Goal: Transaction & Acquisition: Purchase product/service

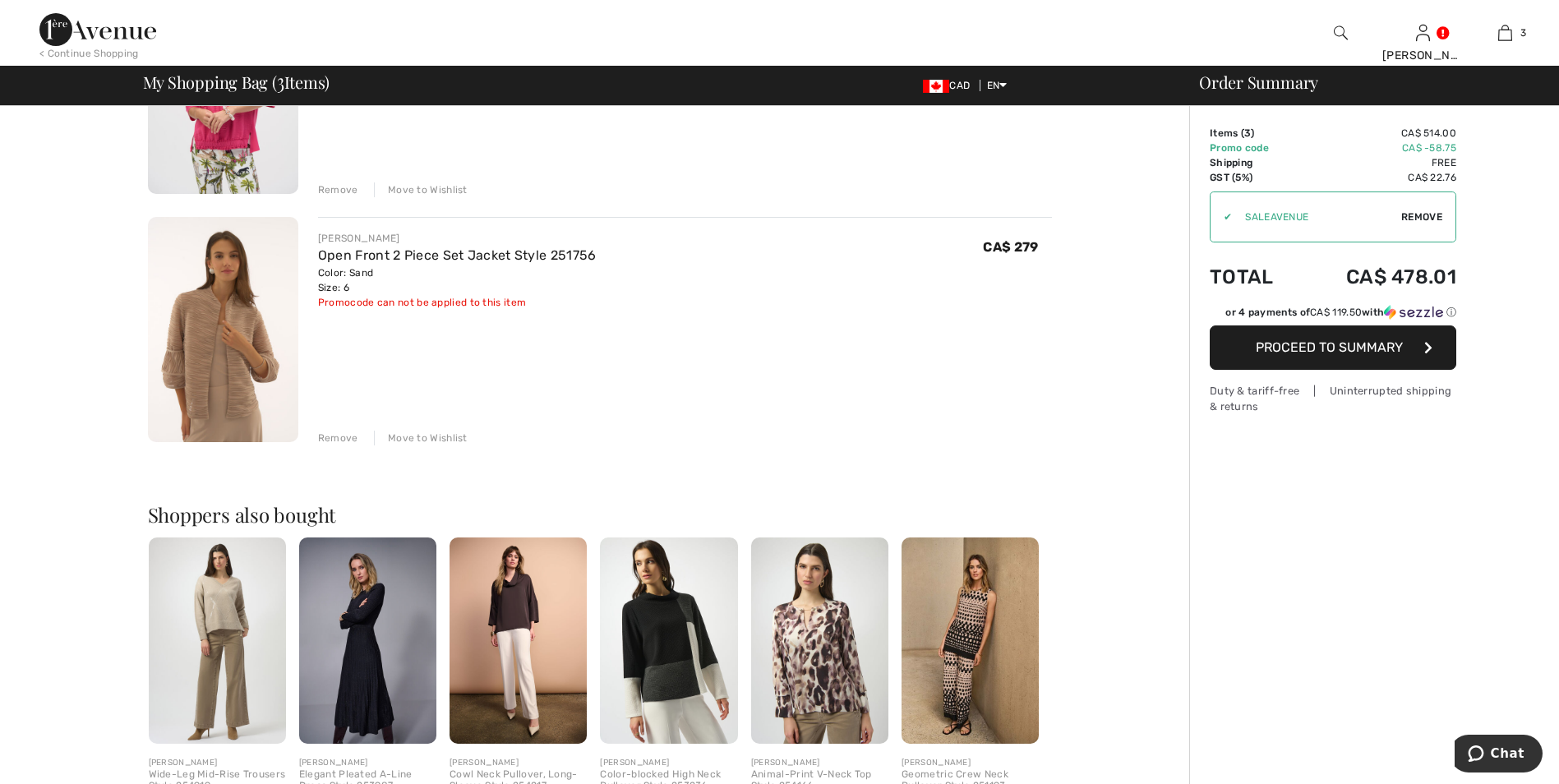
scroll to position [198, 0]
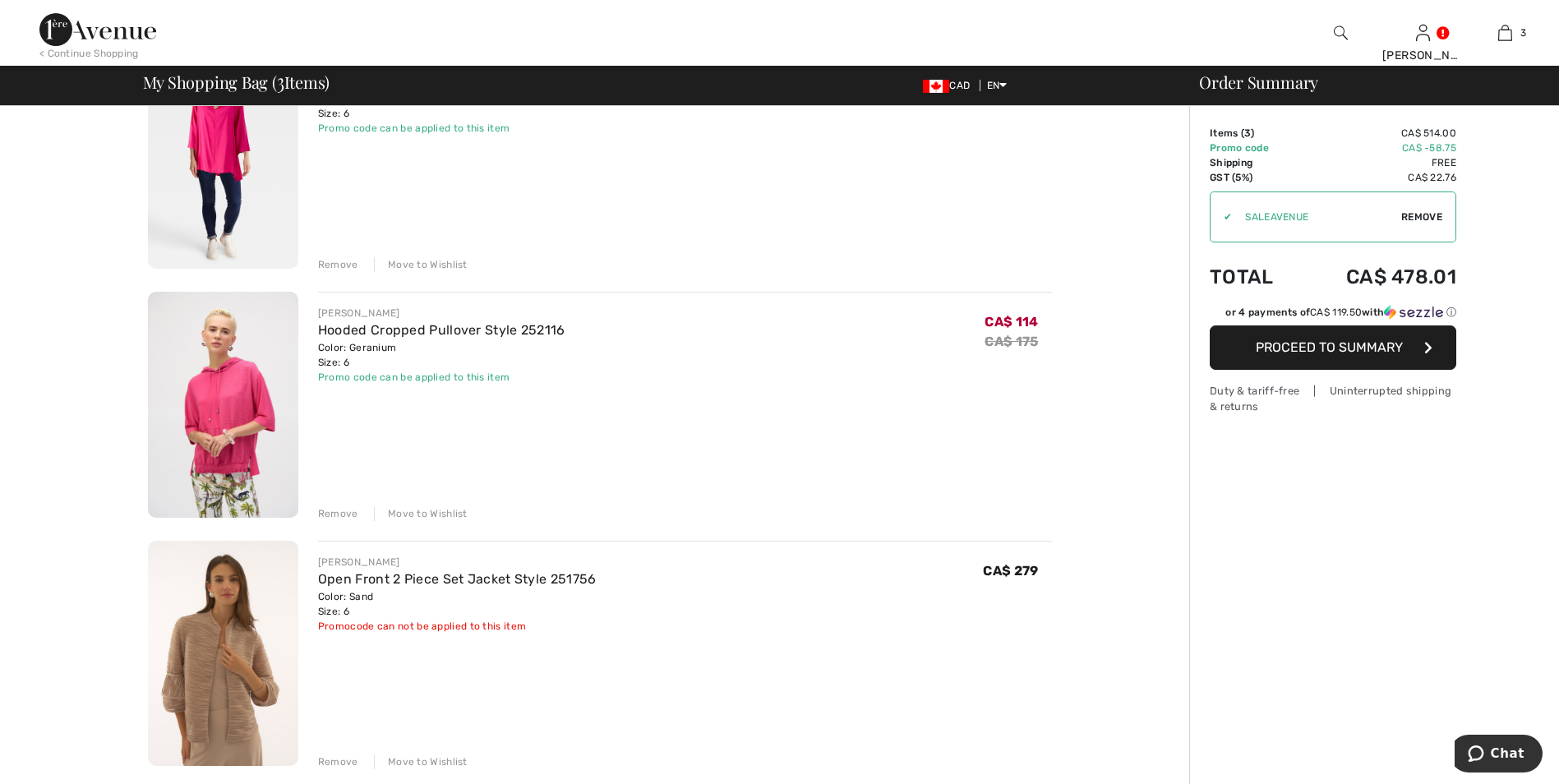
click at [343, 264] on div "Remove" at bounding box center [338, 265] width 40 height 15
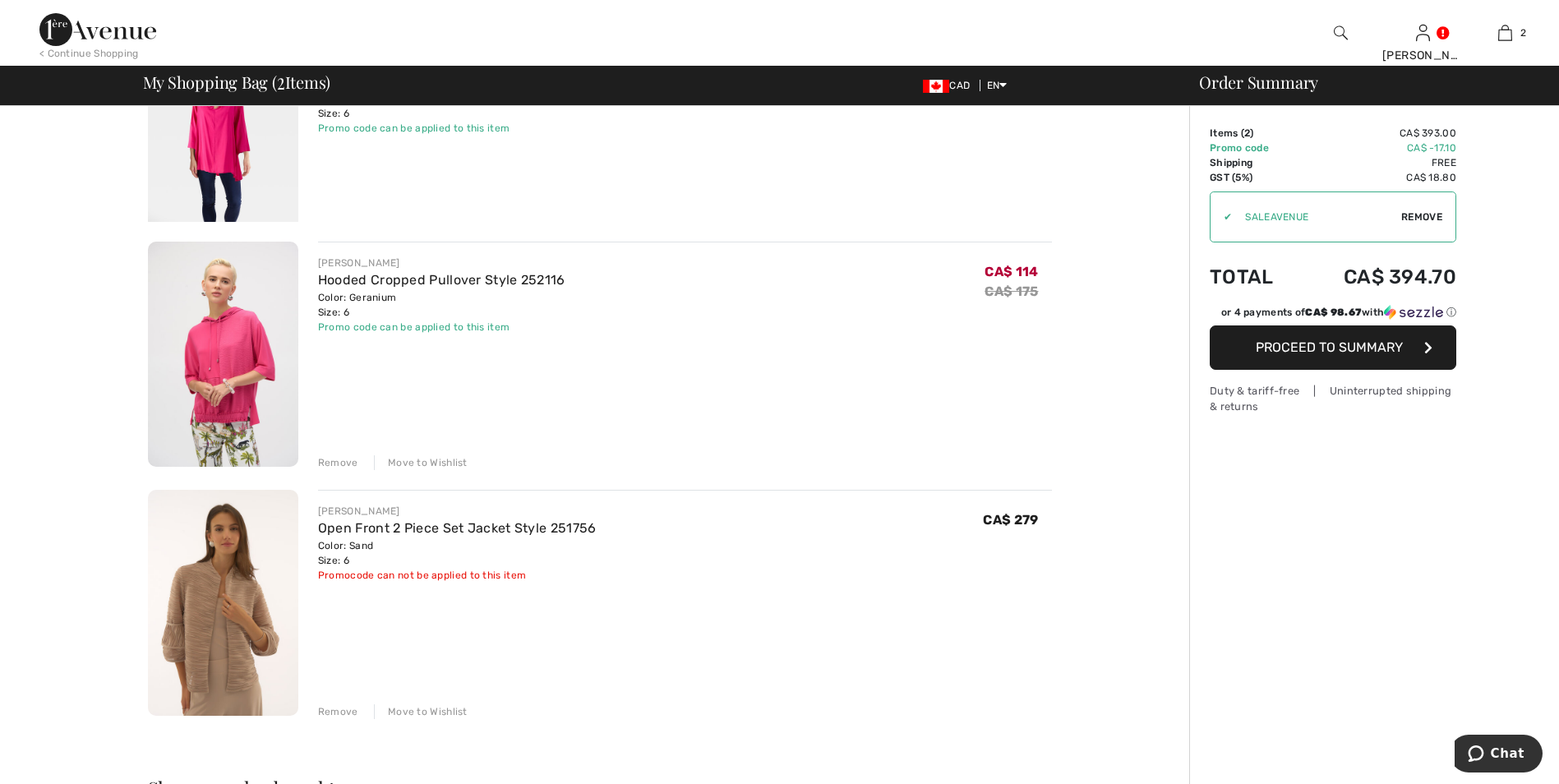
scroll to position [178, 0]
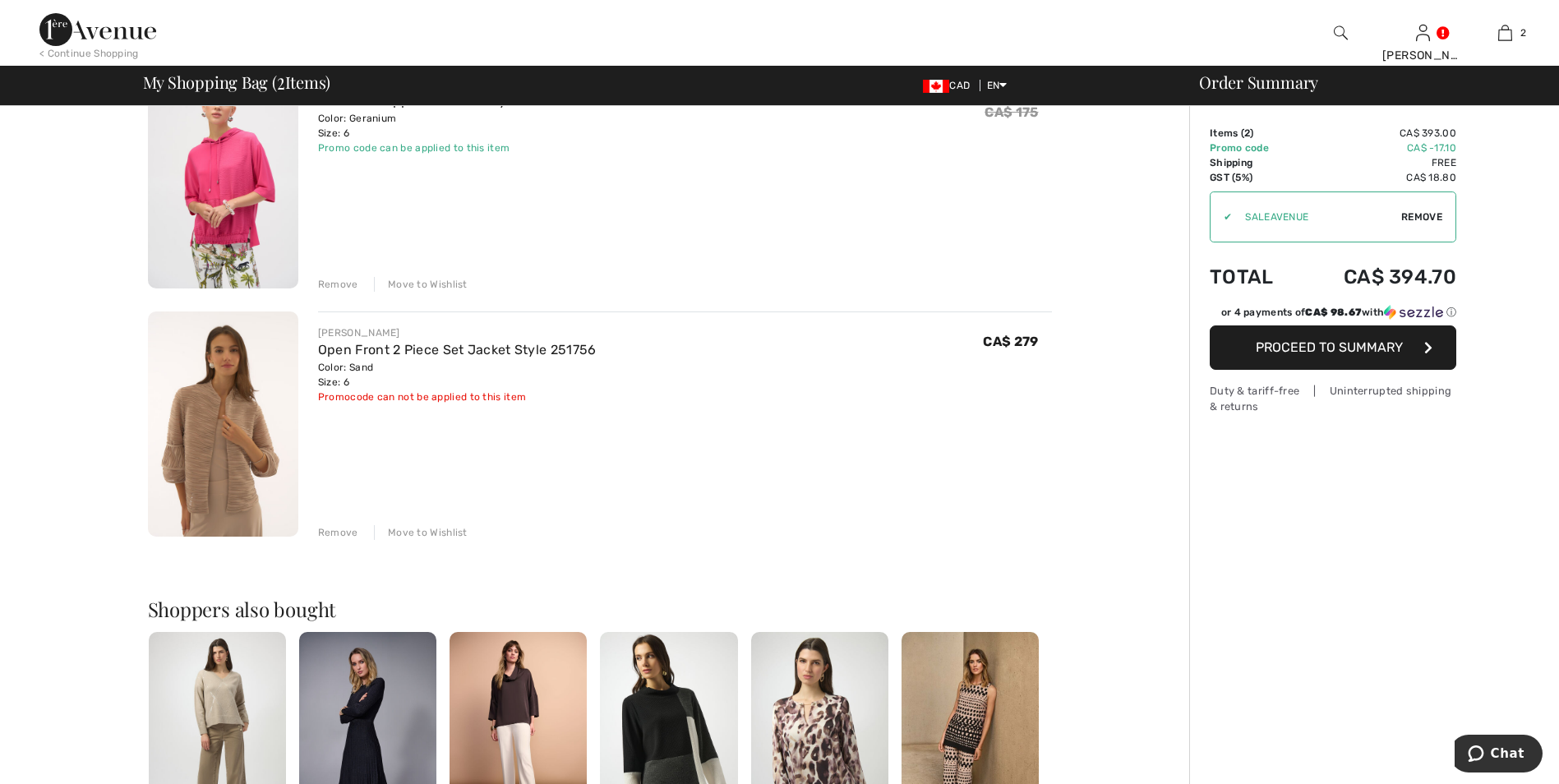
click at [339, 286] on div "Remove" at bounding box center [338, 285] width 40 height 15
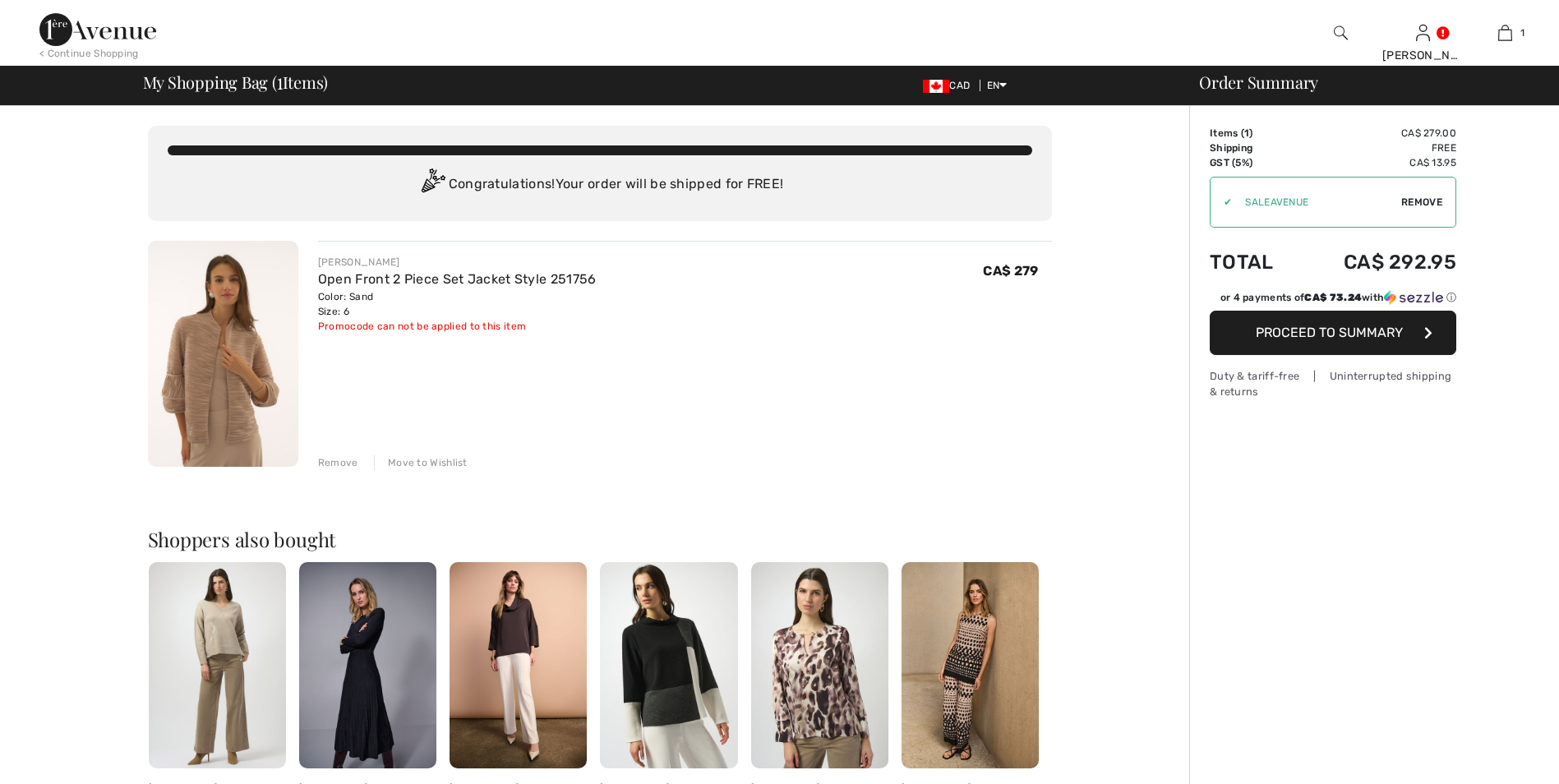
scroll to position [0, 0]
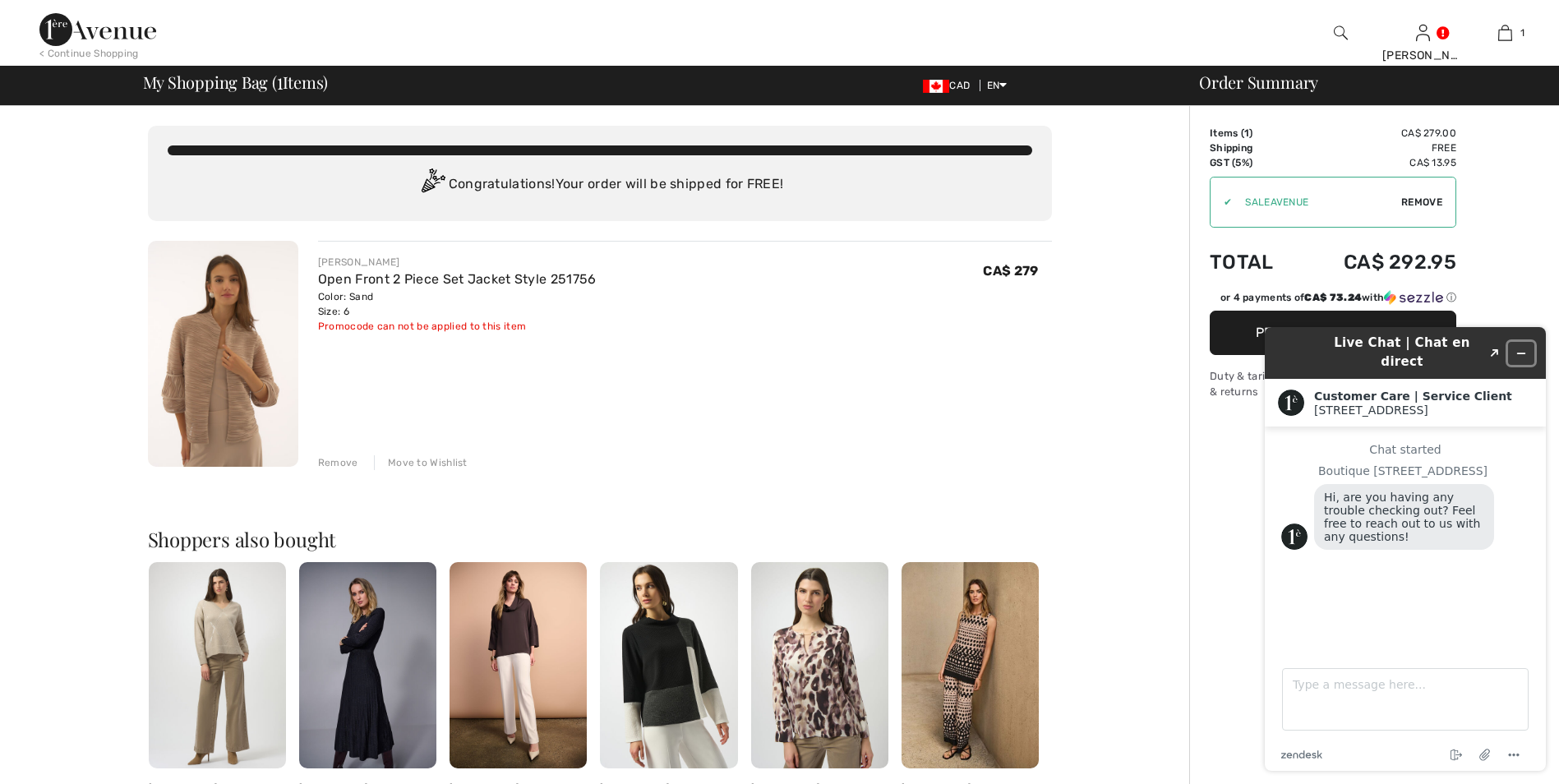
click at [1518, 347] on icon "Minimize widget" at bounding box center [1521, 353] width 12 height 12
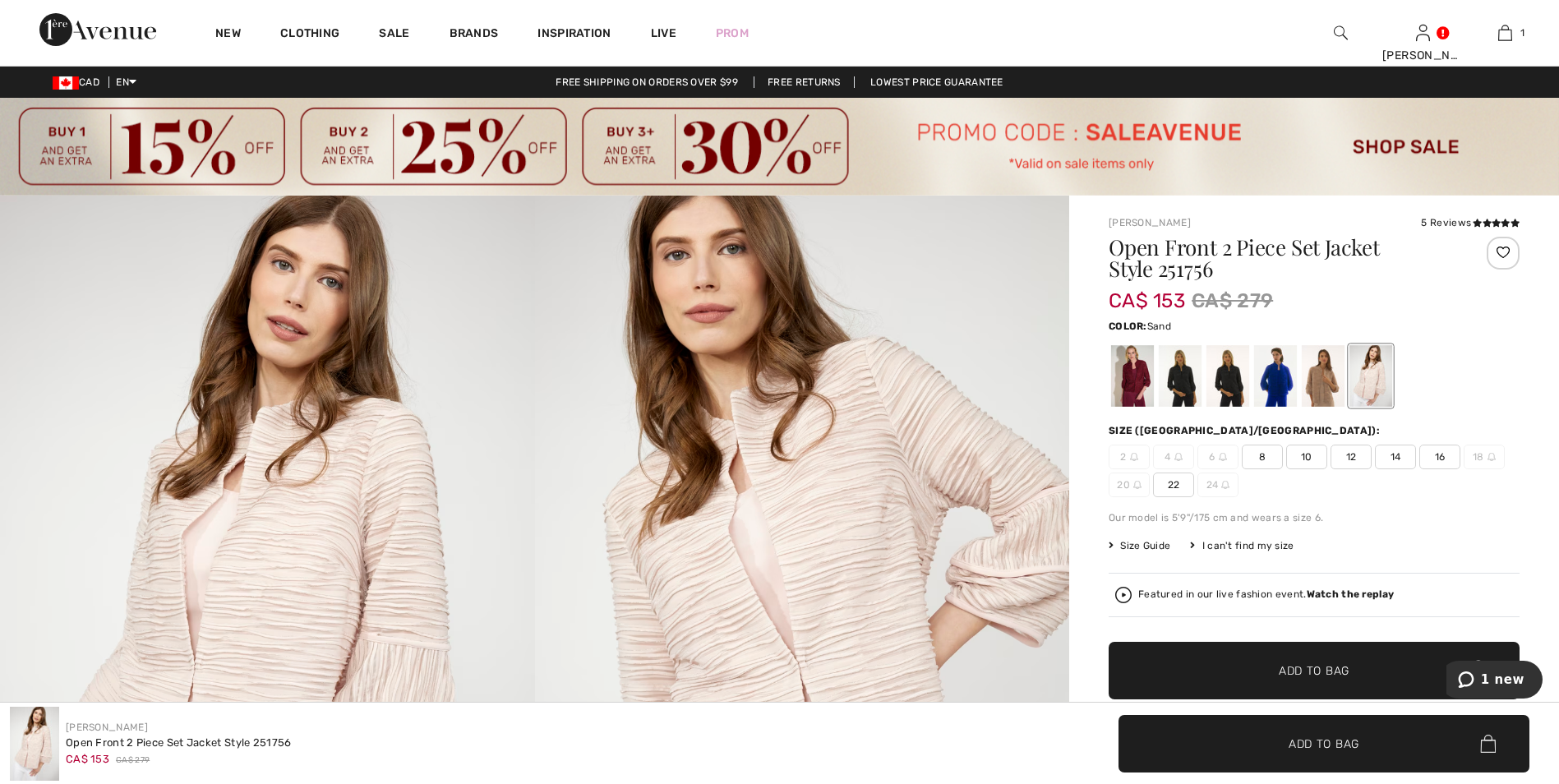
click at [1316, 377] on div at bounding box center [1323, 375] width 43 height 62
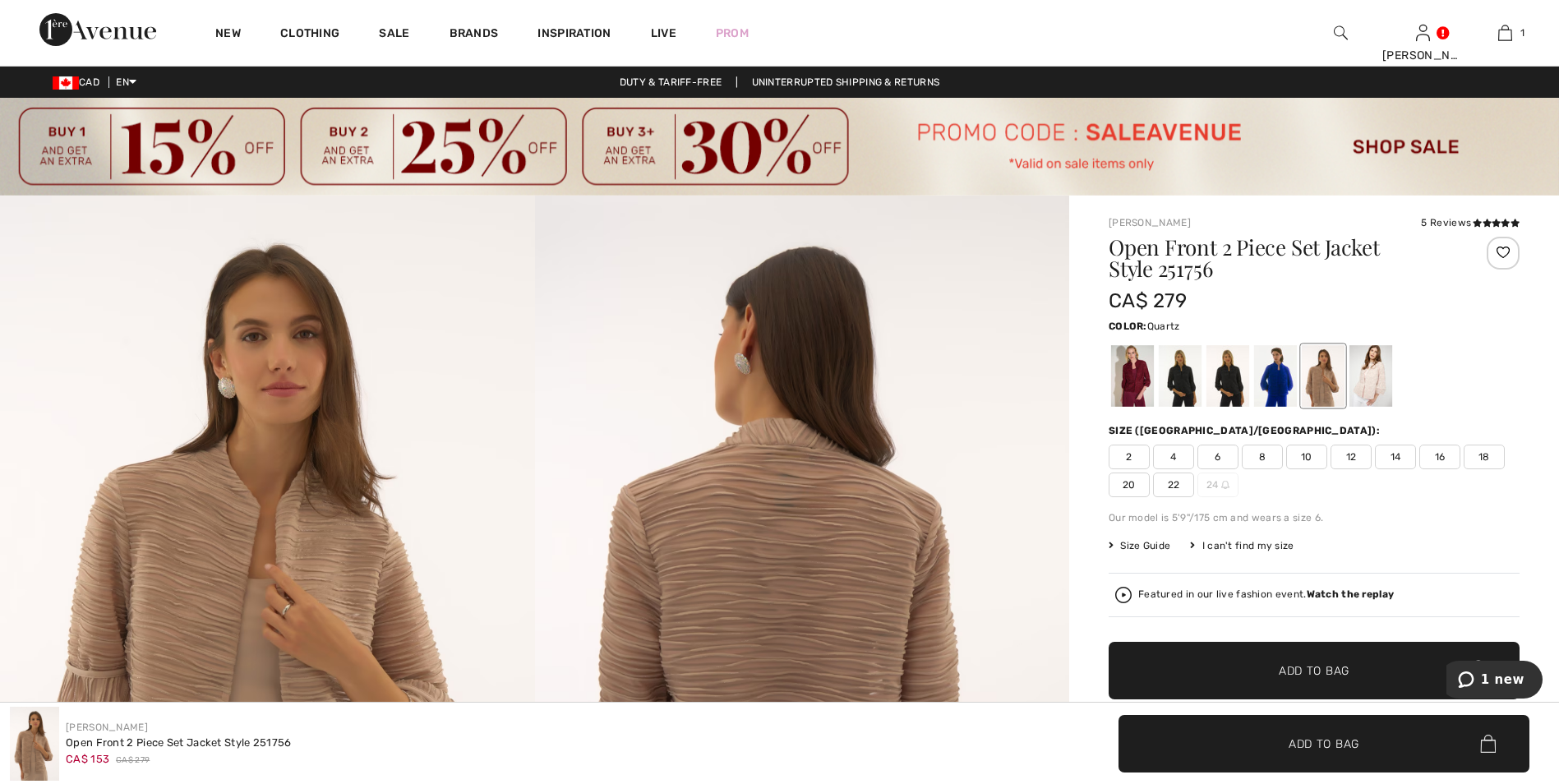
click at [1374, 378] on div at bounding box center [1371, 375] width 43 height 62
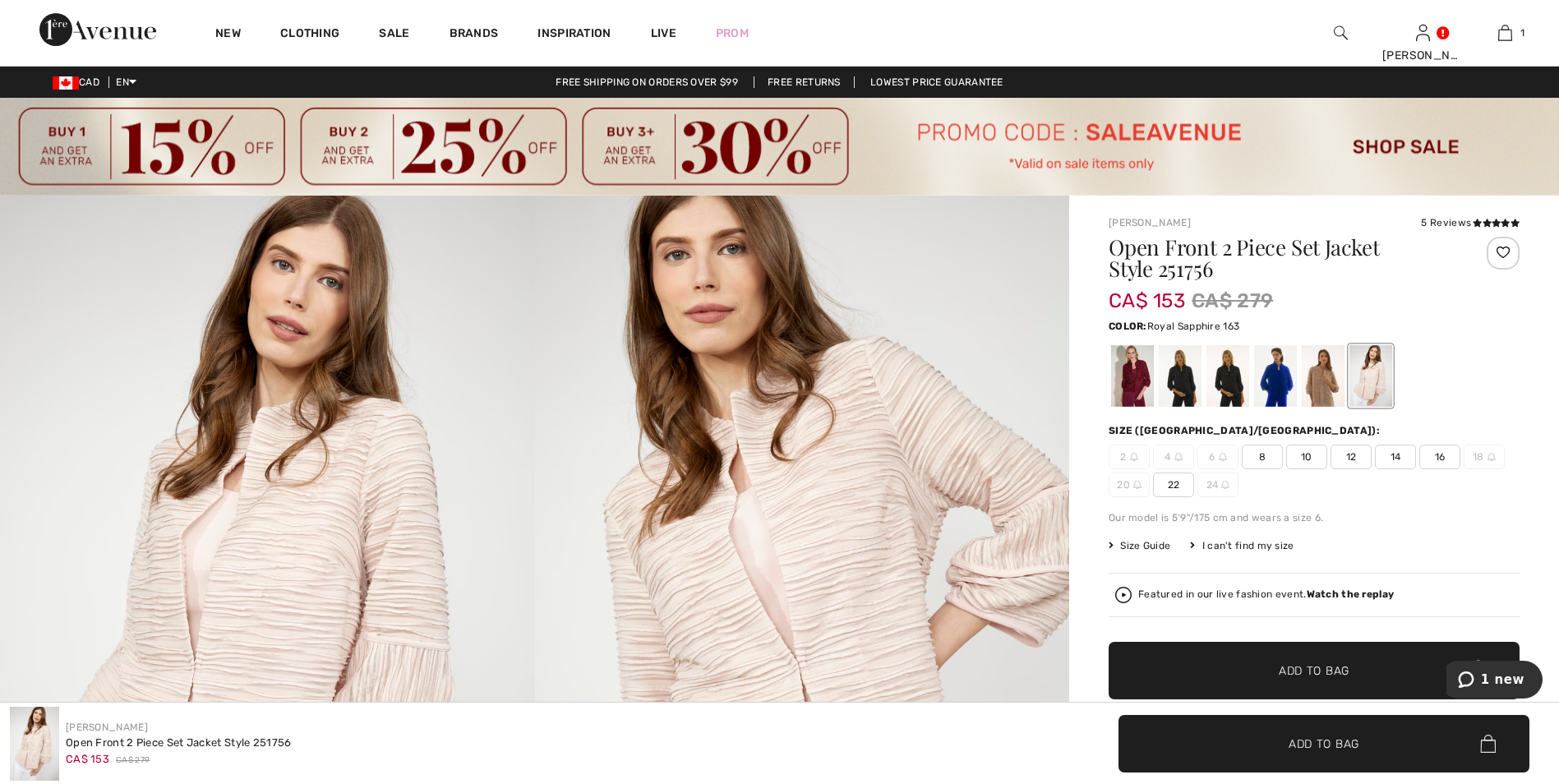
click at [1283, 385] on div at bounding box center [1275, 375] width 43 height 62
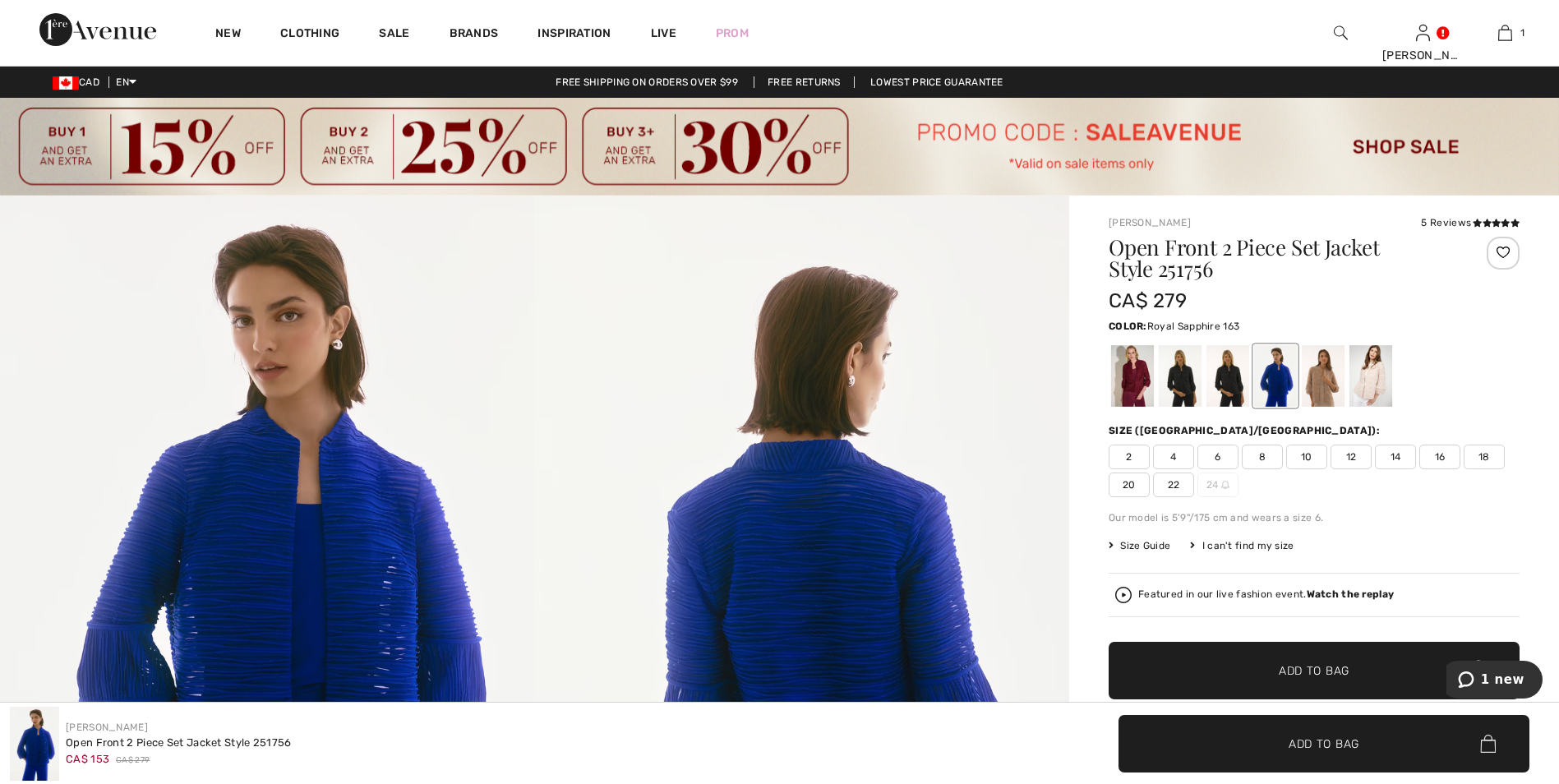
click at [1284, 388] on div at bounding box center [1275, 375] width 43 height 62
click at [1219, 458] on span "6" at bounding box center [1218, 457] width 41 height 25
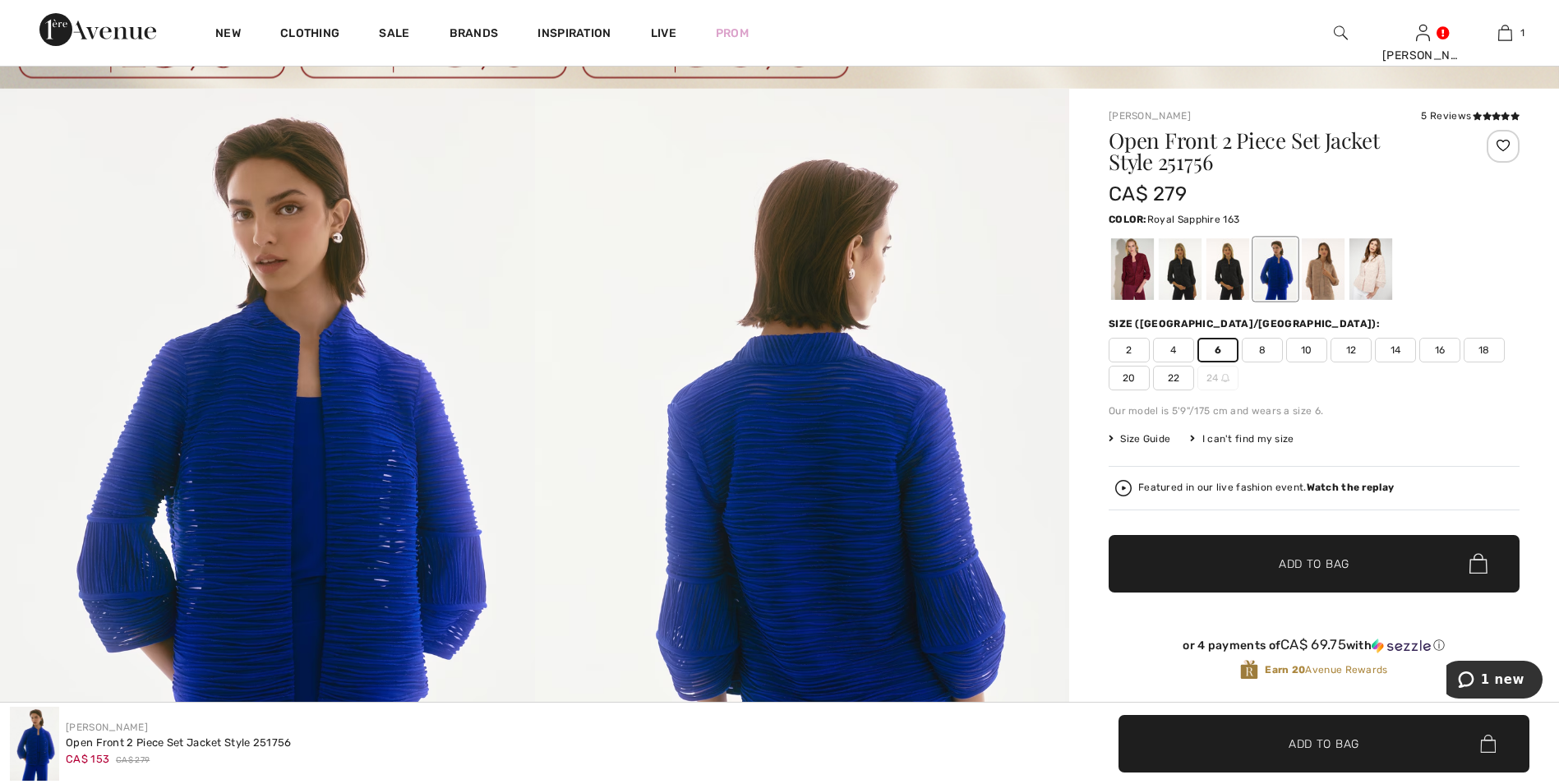
scroll to position [83, 0]
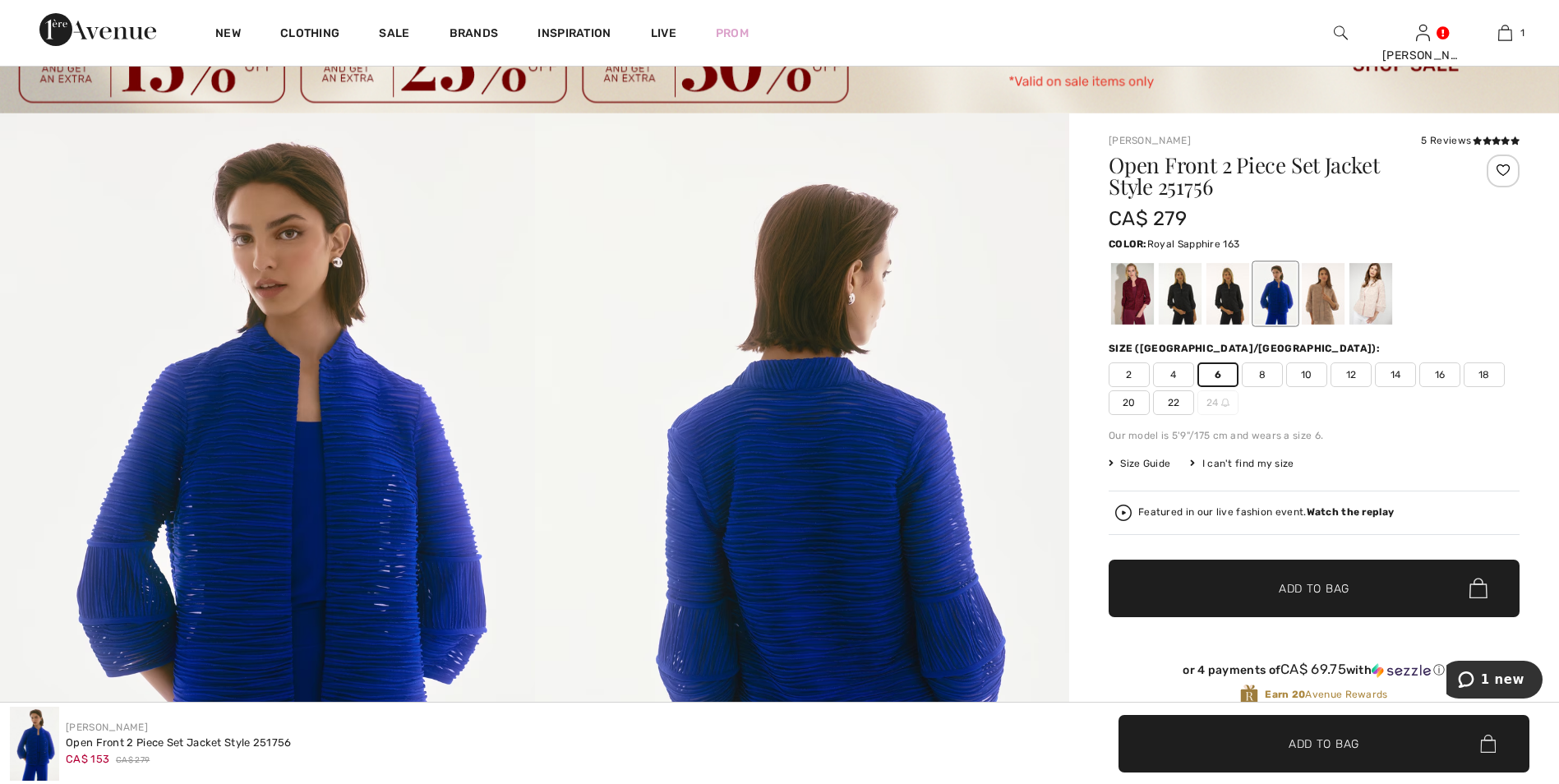
click at [1353, 587] on span "✔ Added to Bag Add to Bag" at bounding box center [1314, 588] width 411 height 58
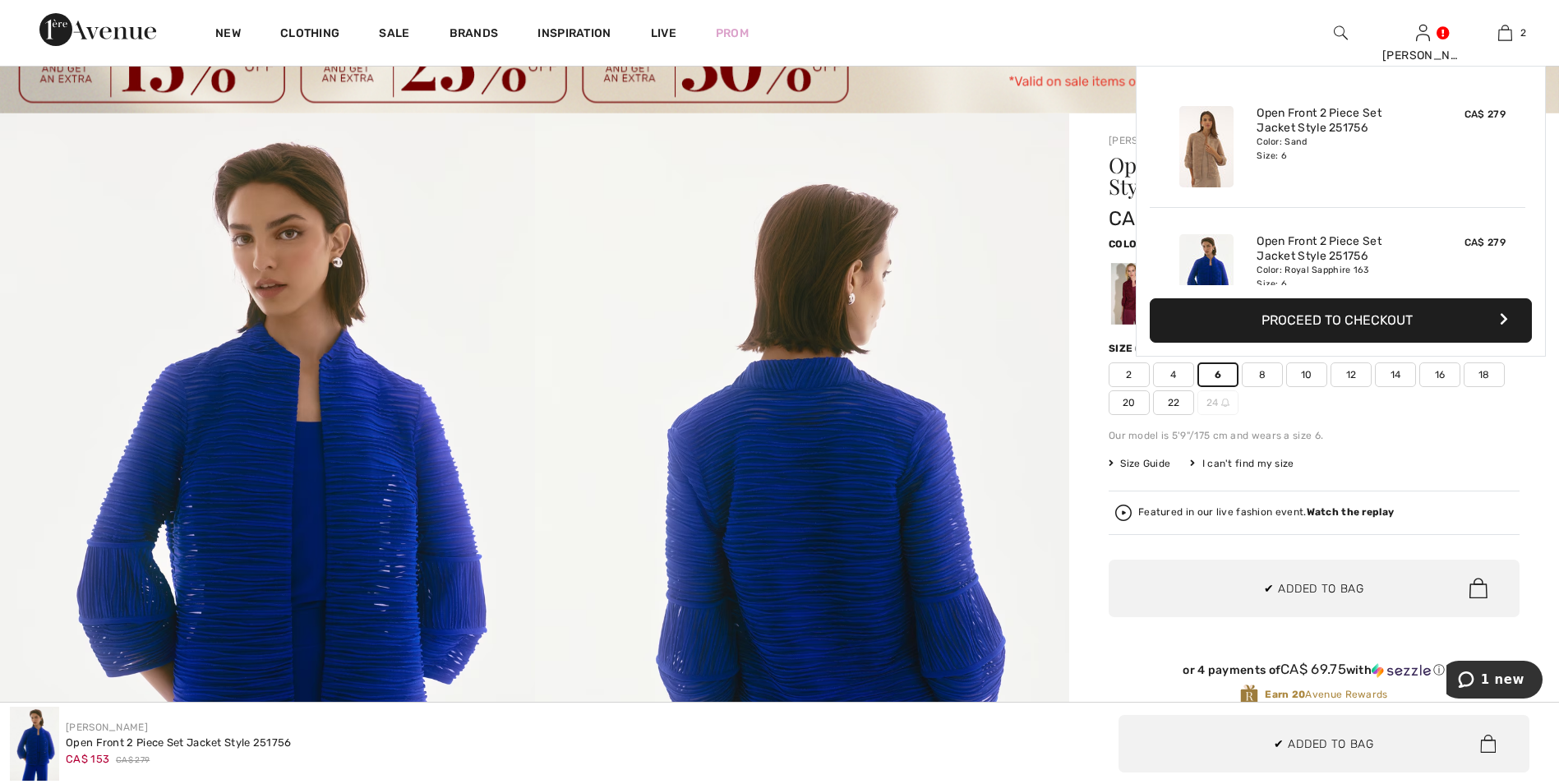
scroll to position [51, 0]
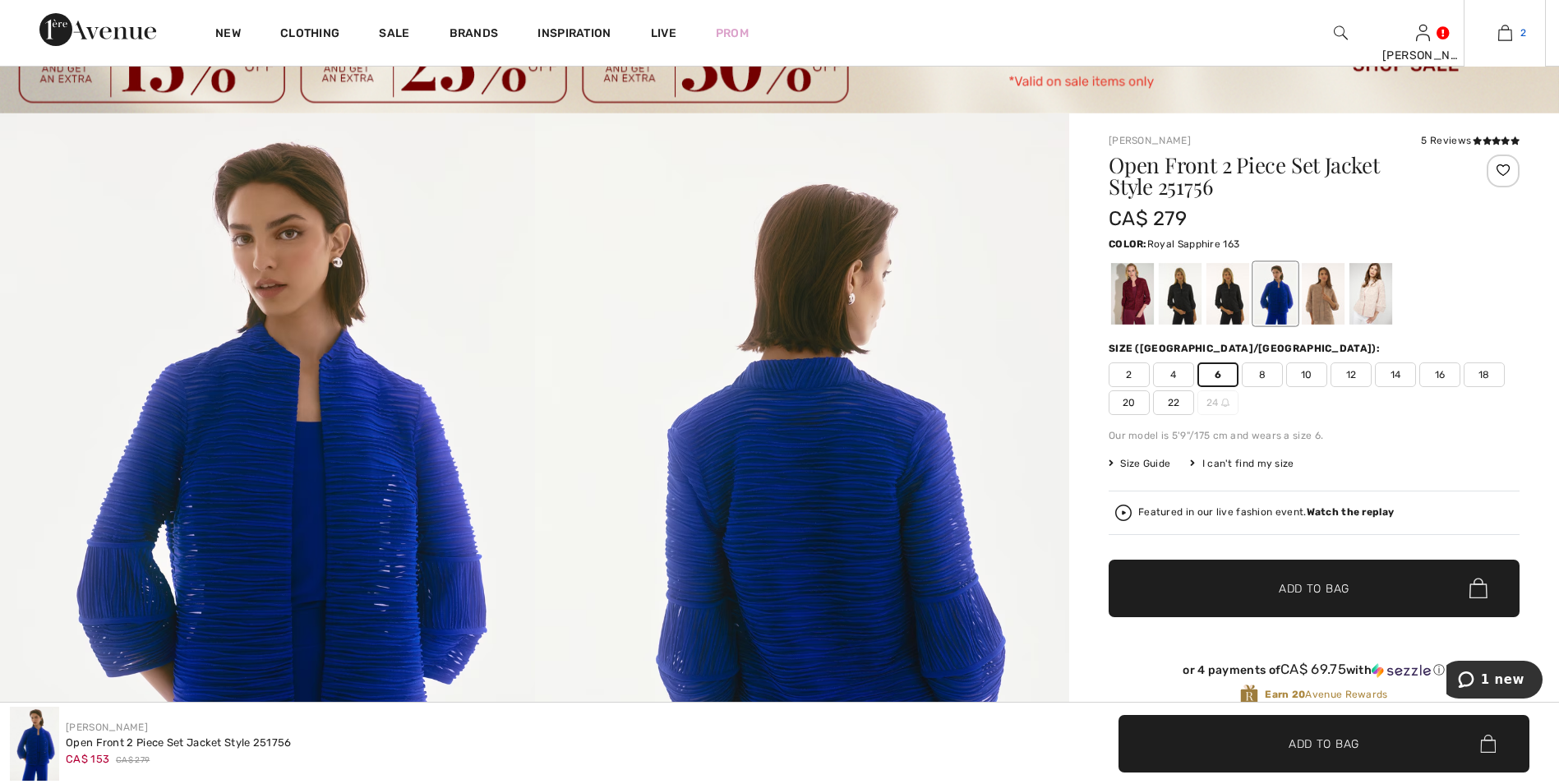
click at [1502, 25] on img at bounding box center [1505, 33] width 14 height 20
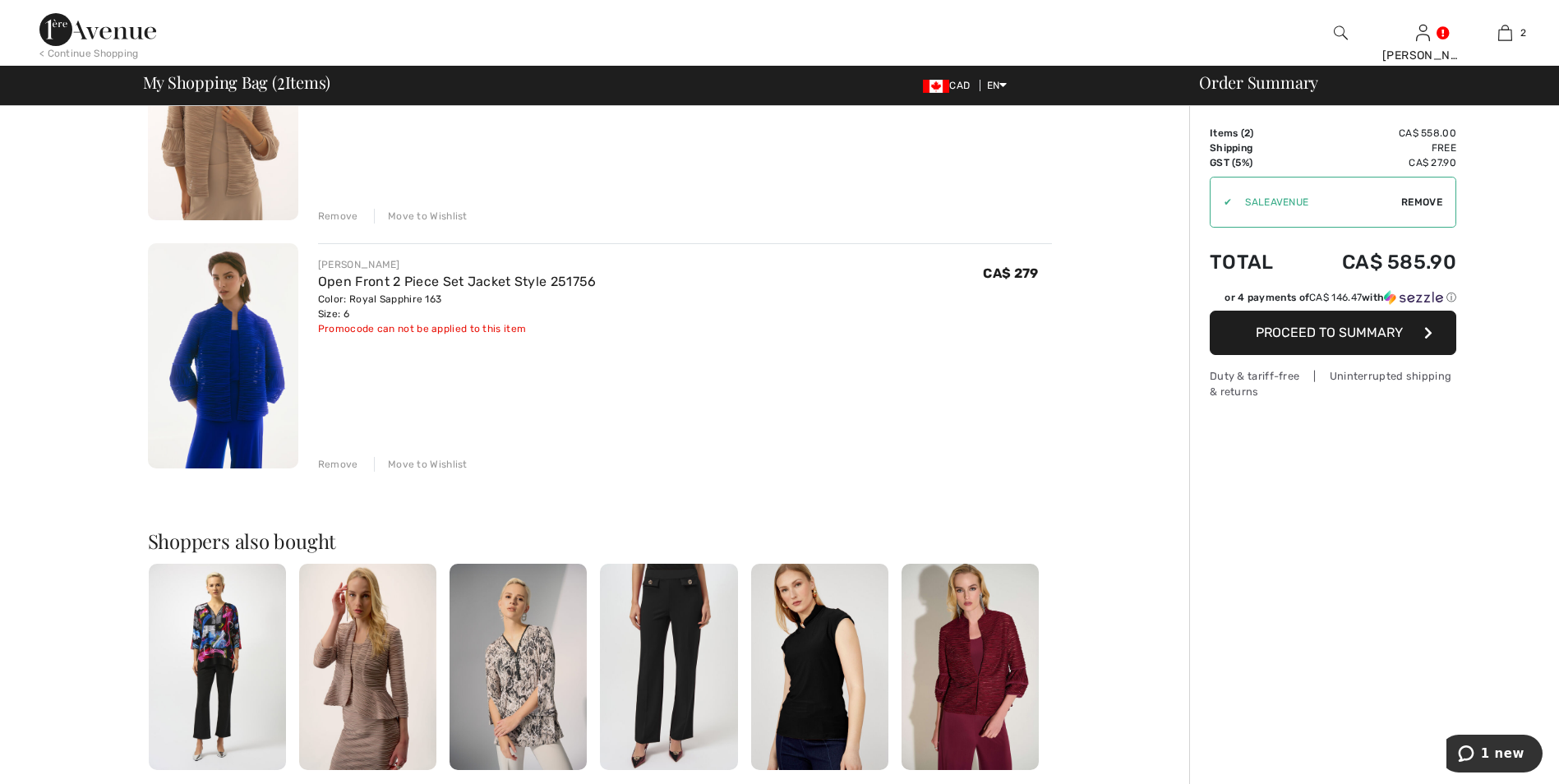
scroll to position [493, 0]
